Goal: Find contact information: Find contact information

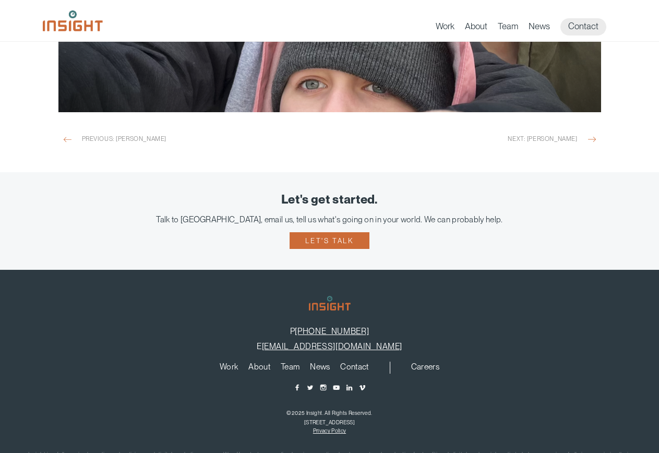
scroll to position [942, 0]
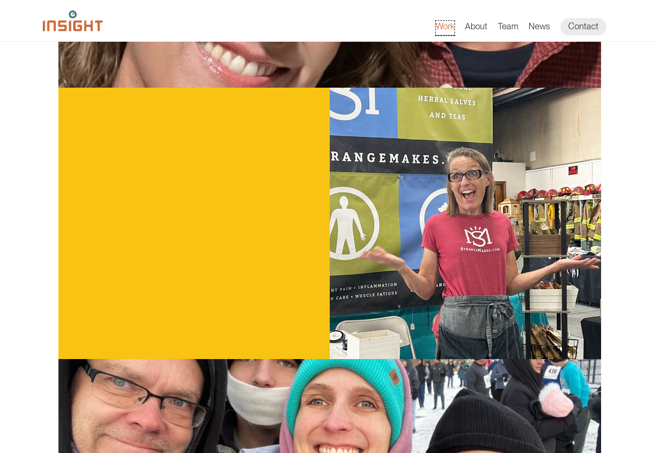
click at [447, 29] on link "Work" at bounding box center [444, 28] width 19 height 15
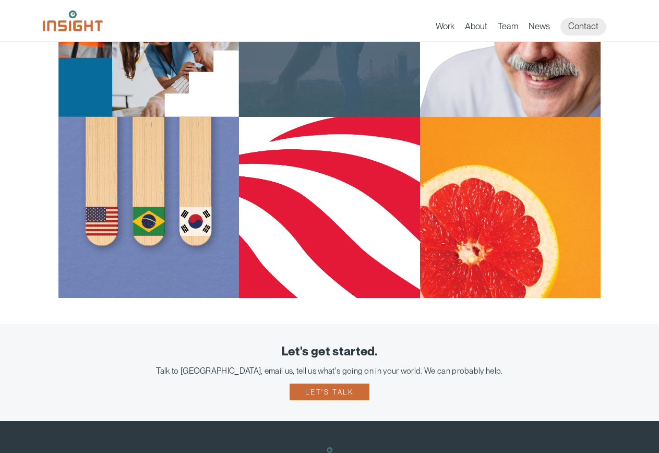
scroll to position [1095, 0]
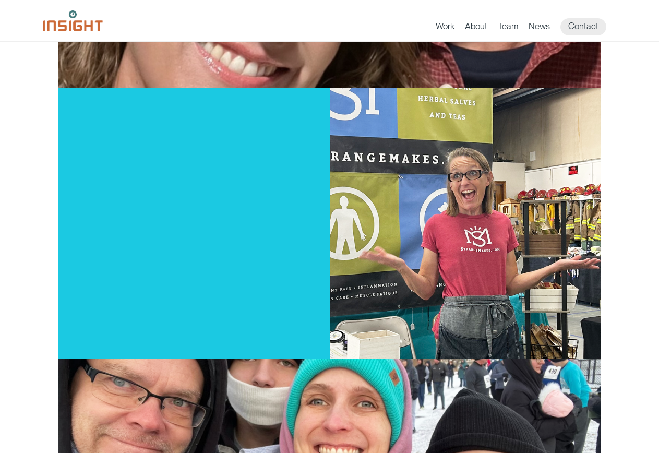
scroll to position [942, 0]
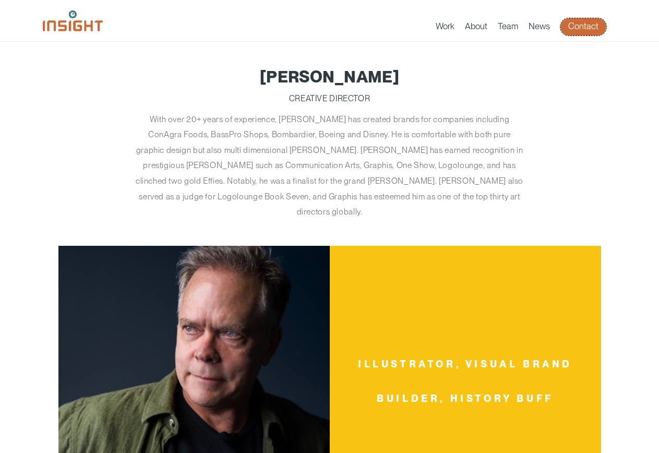
click at [585, 27] on link "Contact" at bounding box center [583, 26] width 46 height 17
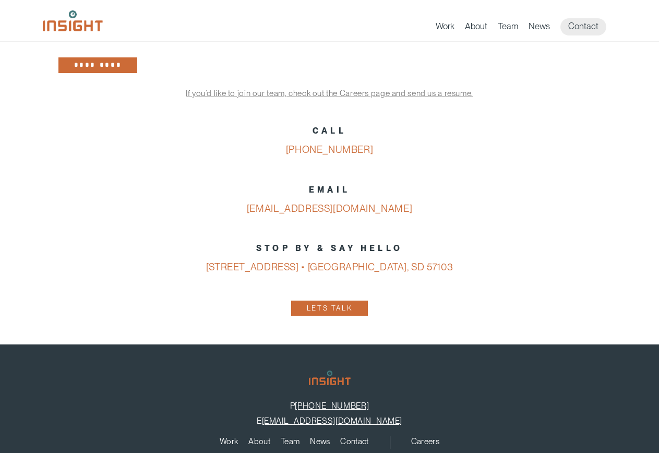
scroll to position [417, 0]
